Goal: Information Seeking & Learning: Learn about a topic

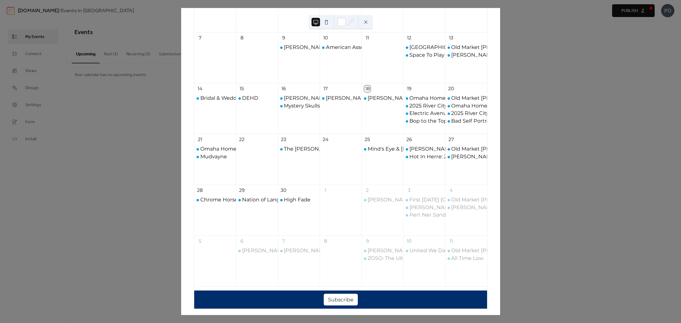
scroll to position [88, 0]
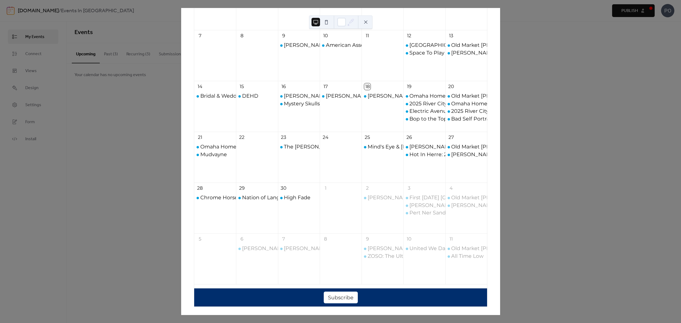
click at [272, 191] on div "29" at bounding box center [257, 188] width 42 height 12
click at [312, 202] on div "High Fade" at bounding box center [299, 212] width 42 height 36
click at [304, 199] on div "High Fade" at bounding box center [297, 197] width 27 height 7
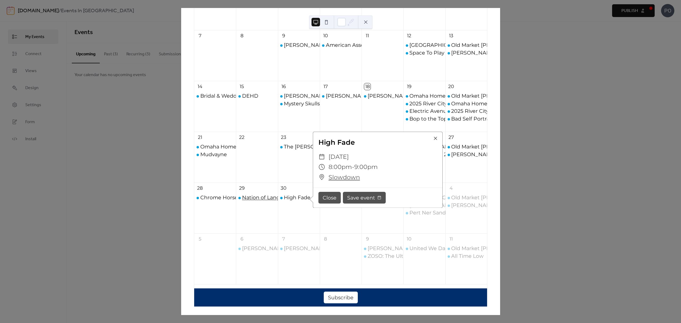
click at [255, 199] on div "Nation of Language" at bounding box center [267, 197] width 51 height 7
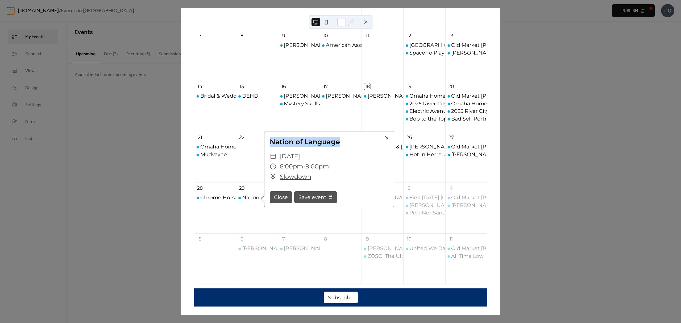
drag, startPoint x: 344, startPoint y: 142, endPoint x: 268, endPoint y: 142, distance: 75.5
click at [268, 142] on div "Nation of Language" at bounding box center [328, 142] width 129 height 10
copy div "Nation of Language"
click at [305, 232] on div "30 High Fade" at bounding box center [299, 207] width 42 height 51
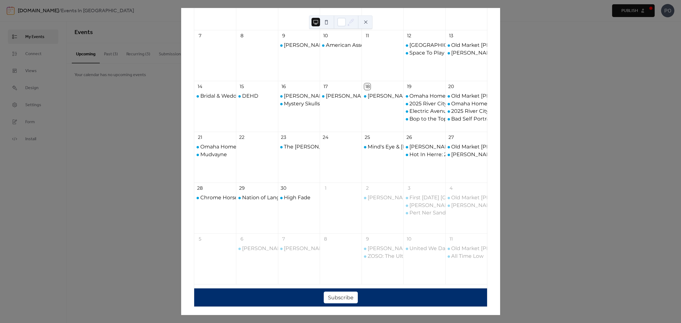
click at [292, 205] on div "High Fade" at bounding box center [299, 212] width 42 height 36
click at [293, 195] on div "High Fade" at bounding box center [297, 197] width 27 height 7
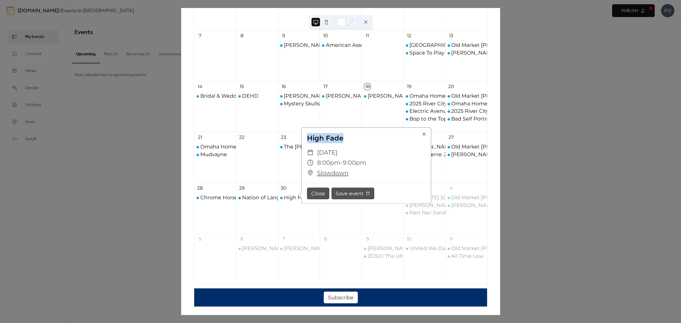
drag, startPoint x: 350, startPoint y: 139, endPoint x: 299, endPoint y: 141, distance: 51.1
click at [299, 141] on div "High Fade ​ [DATE] ​ 8:00pm - 9:00pm ​ Slowdown Close Save event" at bounding box center [364, 165] width 133 height 76
copy div "High Fade"
click at [403, 228] on div "First [DATE] Downtown [GEOGRAPHIC_DATA] [PERSON_NAME] Pert Ner Sandstone" at bounding box center [424, 212] width 42 height 36
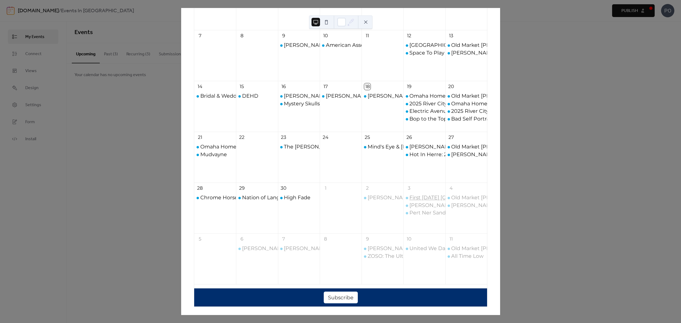
click at [410, 197] on div "First [DATE] [GEOGRAPHIC_DATA]" at bounding box center [453, 197] width 88 height 7
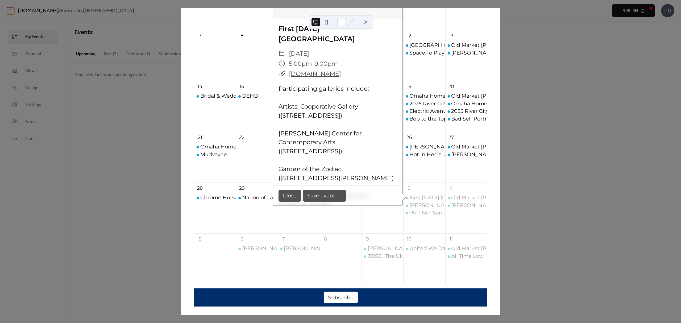
click at [309, 57] on span "[DATE]" at bounding box center [299, 53] width 20 height 10
drag, startPoint x: 331, startPoint y: 42, endPoint x: 276, endPoint y: 30, distance: 56.2
click at [276, 30] on div "First [DATE] [GEOGRAPHIC_DATA]" at bounding box center [337, 34] width 129 height 20
copy link "First [DATE] [GEOGRAPHIC_DATA]"
click at [405, 226] on div "First [DATE] Downtown [GEOGRAPHIC_DATA] [PERSON_NAME] Pert Ner Sandstone" at bounding box center [424, 212] width 42 height 36
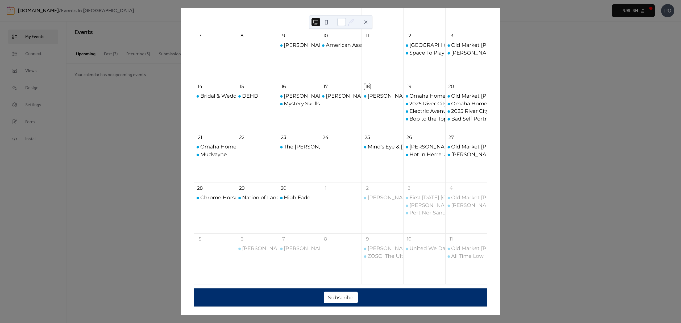
click at [417, 197] on div "First [DATE] [GEOGRAPHIC_DATA]" at bounding box center [453, 197] width 88 height 7
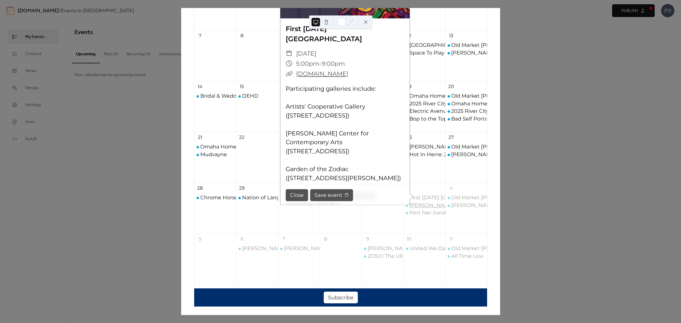
click at [434, 207] on div "[PERSON_NAME]" at bounding box center [431, 205] width 45 height 7
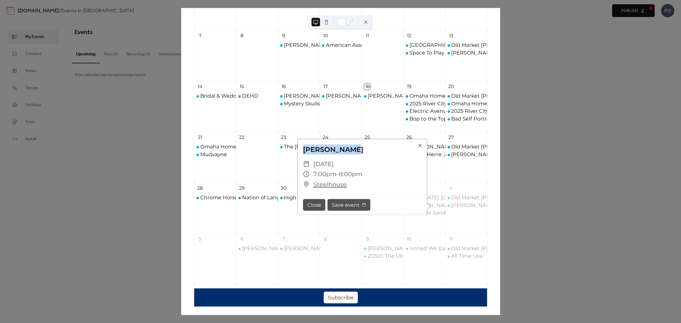
drag, startPoint x: 357, startPoint y: 146, endPoint x: 298, endPoint y: 151, distance: 59.5
click at [298, 151] on div "[PERSON_NAME]" at bounding box center [361, 149] width 129 height 10
copy div "[PERSON_NAME]"
drag, startPoint x: 434, startPoint y: 223, endPoint x: 435, endPoint y: 219, distance: 5.0
click at [434, 223] on div "First [DATE] Downtown [GEOGRAPHIC_DATA] [PERSON_NAME] Pert Ner Sandstone" at bounding box center [424, 212] width 42 height 36
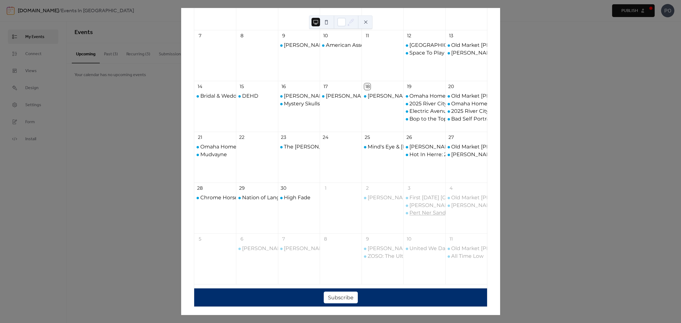
click at [437, 213] on div "Pert Ner Sandstone" at bounding box center [434, 212] width 51 height 7
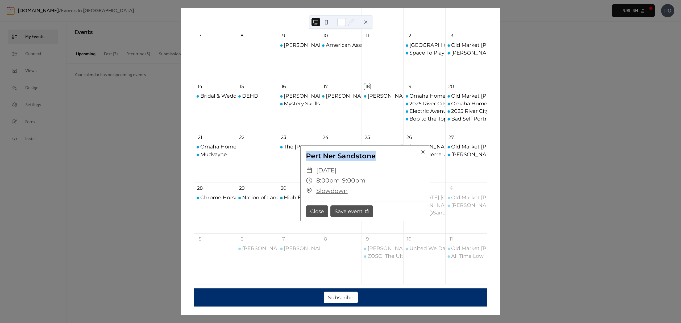
drag, startPoint x: 373, startPoint y: 159, endPoint x: 302, endPoint y: 158, distance: 71.2
click at [302, 158] on div "Pert Ner Sandstone" at bounding box center [364, 156] width 129 height 10
copy div "Pert Ner Sandstone"
click at [437, 203] on div "[PERSON_NAME]" at bounding box center [431, 205] width 45 height 7
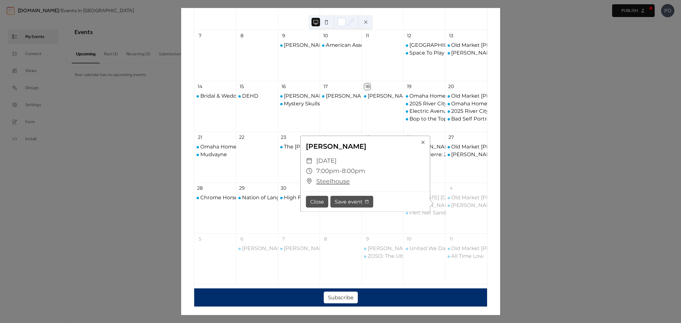
click at [429, 211] on div "[PERSON_NAME] ​ [DATE] ​ 7:00pm - 8:00pm ​ Steelhouse Close Save event" at bounding box center [366, 174] width 133 height 76
click at [428, 212] on div "Pert Ner Sandstone" at bounding box center [434, 212] width 51 height 7
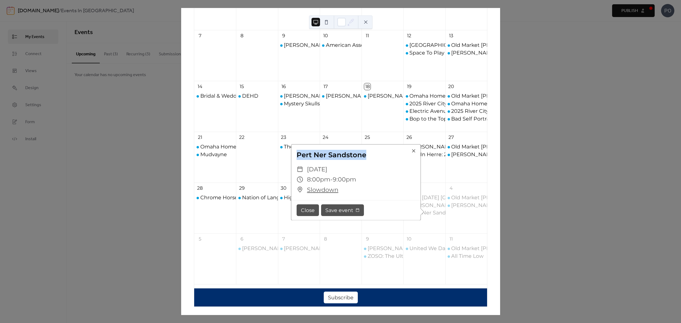
drag, startPoint x: 365, startPoint y: 160, endPoint x: 293, endPoint y: 157, distance: 72.3
click at [293, 157] on div "Pert Ner Sandstone" at bounding box center [355, 155] width 129 height 10
copy div "Pert Ner Sandstone"
drag, startPoint x: 469, startPoint y: 228, endPoint x: 464, endPoint y: 217, distance: 12.1
click at [469, 228] on div "Old Market [PERSON_NAME] Market [PERSON_NAME]" at bounding box center [466, 212] width 42 height 36
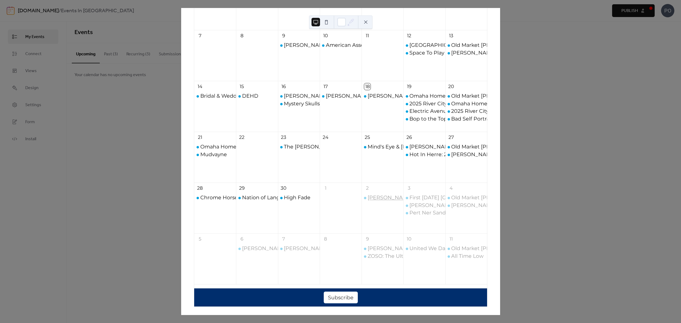
click at [379, 199] on div "[PERSON_NAME]" at bounding box center [389, 197] width 45 height 7
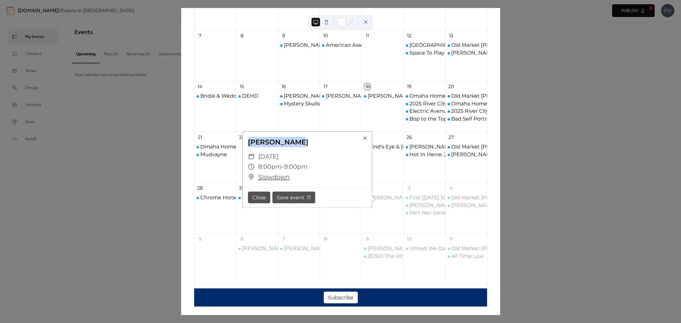
drag, startPoint x: 271, startPoint y: 142, endPoint x: 248, endPoint y: 144, distance: 23.7
click at [248, 144] on div "[PERSON_NAME]" at bounding box center [306, 142] width 129 height 10
copy div "[PERSON_NAME]"
click at [456, 198] on div "Old Market [PERSON_NAME] Market" at bounding box center [498, 197] width 94 height 7
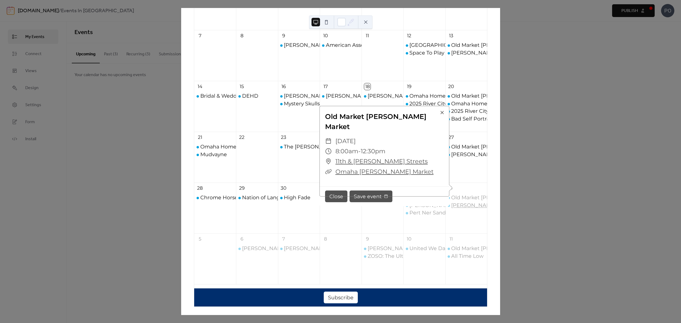
click at [455, 207] on div "[PERSON_NAME]" at bounding box center [473, 205] width 45 height 7
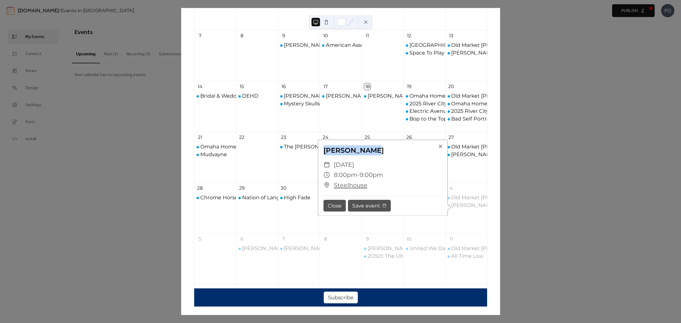
drag, startPoint x: 383, startPoint y: 150, endPoint x: 322, endPoint y: 153, distance: 61.5
click at [322, 153] on div "[PERSON_NAME]" at bounding box center [382, 150] width 129 height 10
copy div "[PERSON_NAME]"
click at [181, 299] on div "18 [DATE] [DATE] Sun Mon Tue Wed Thu Fri Sat 31 1 2 3 4 Dark Star Orchestra 5 A…" at bounding box center [340, 161] width 319 height 307
